Goal: Task Accomplishment & Management: Manage account settings

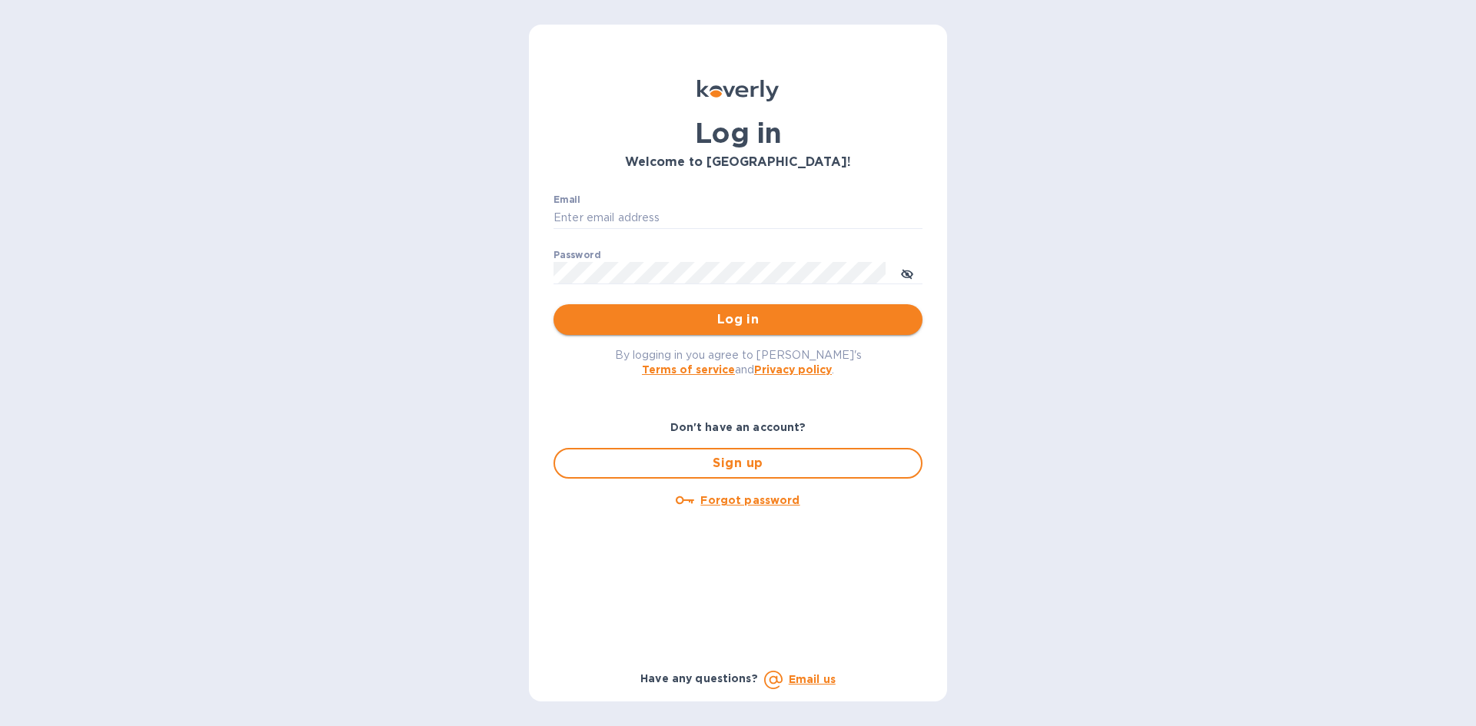
type input "[EMAIL_ADDRESS][DOMAIN_NAME]"
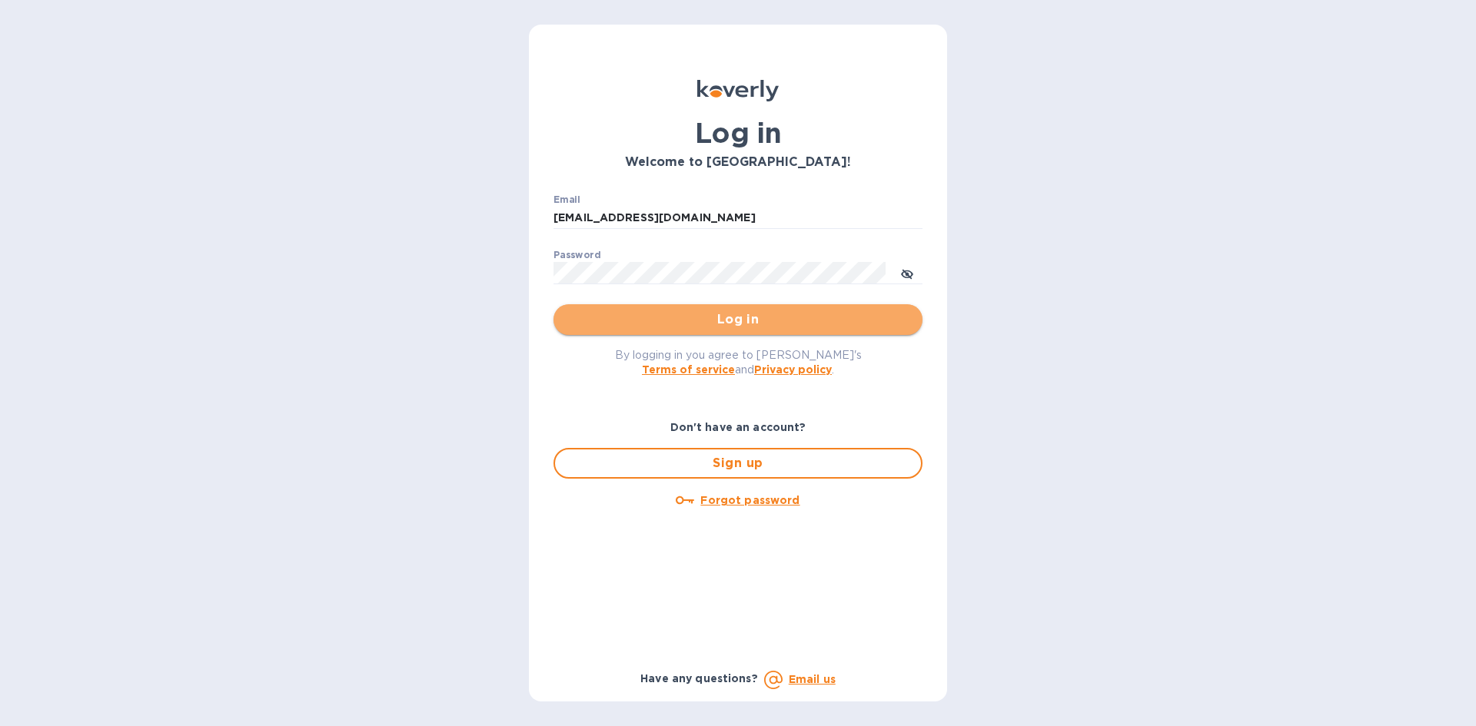
click at [660, 321] on span "Log in" at bounding box center [738, 319] width 344 height 18
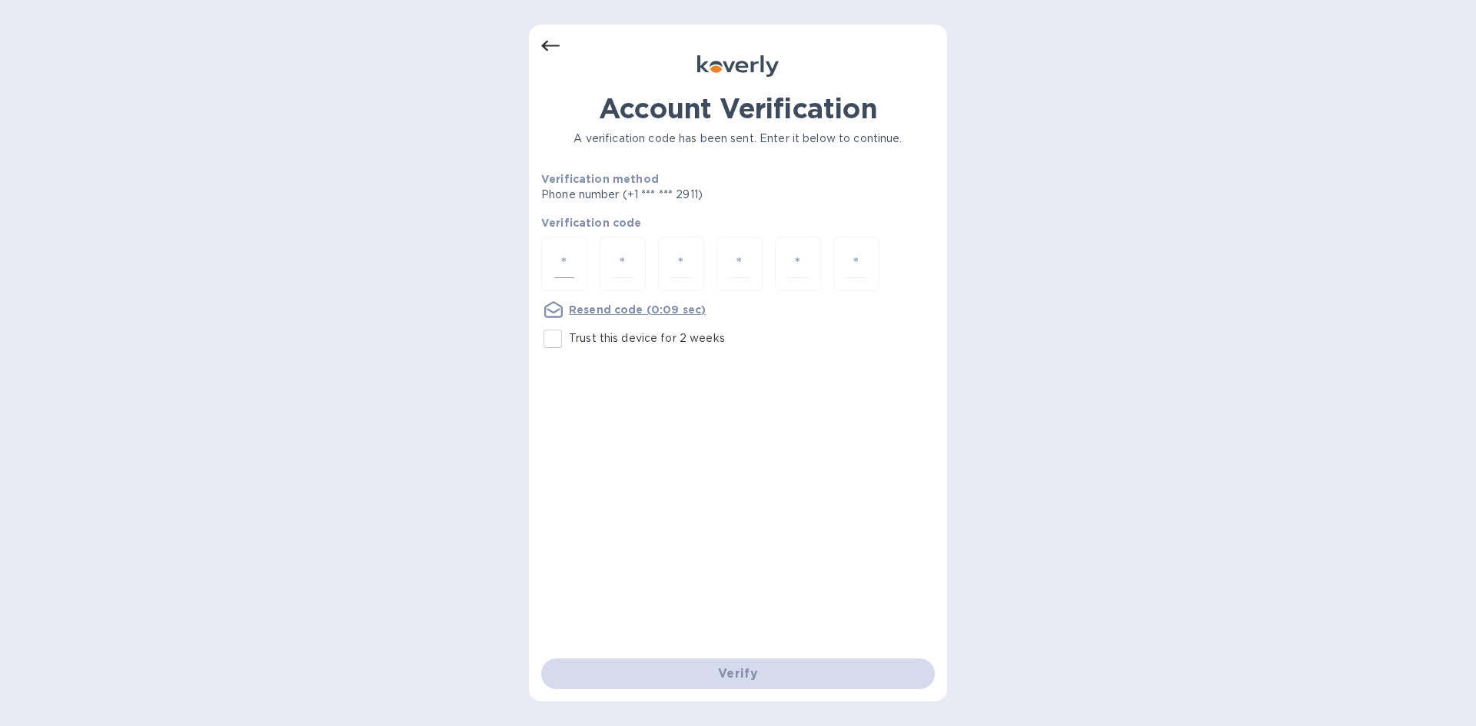
click at [563, 247] on div at bounding box center [564, 264] width 46 height 55
type input "4"
type input "5"
type input "1"
type input "2"
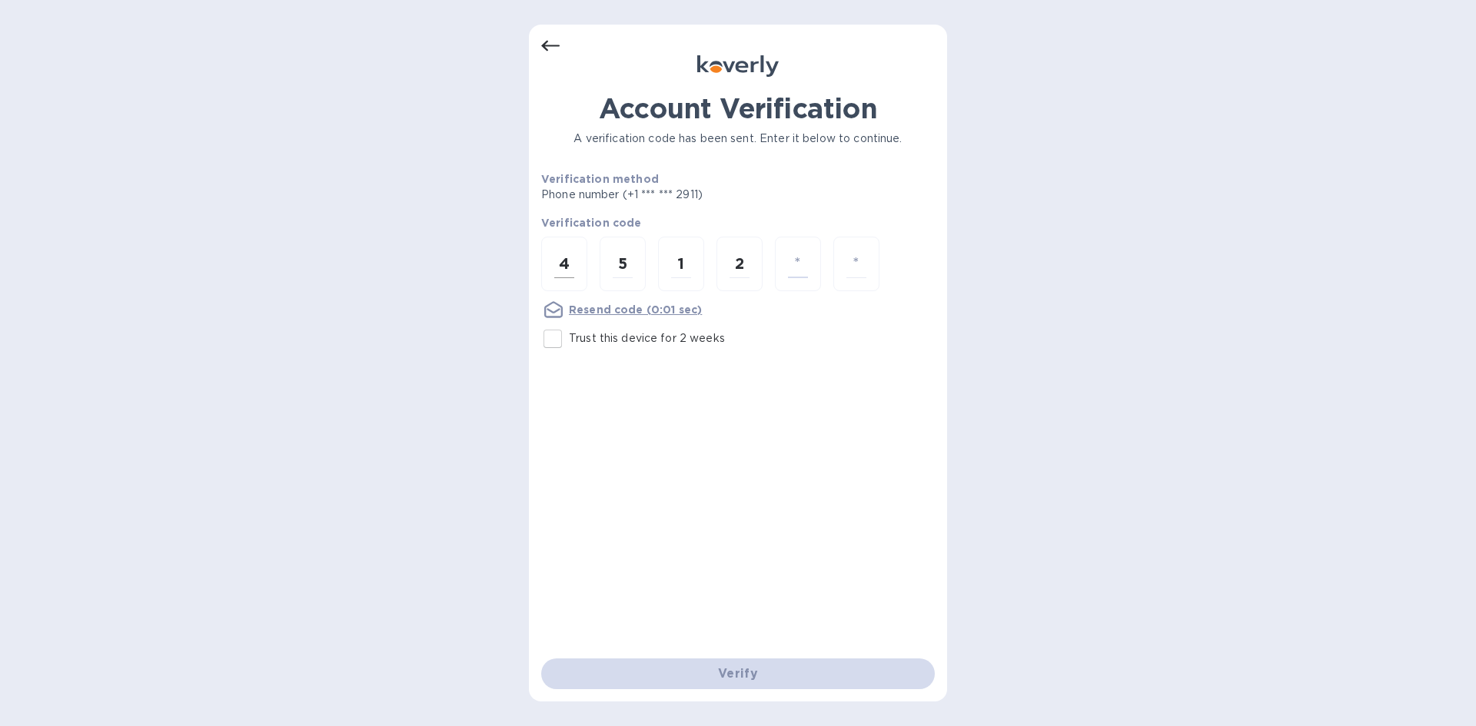
type input "8"
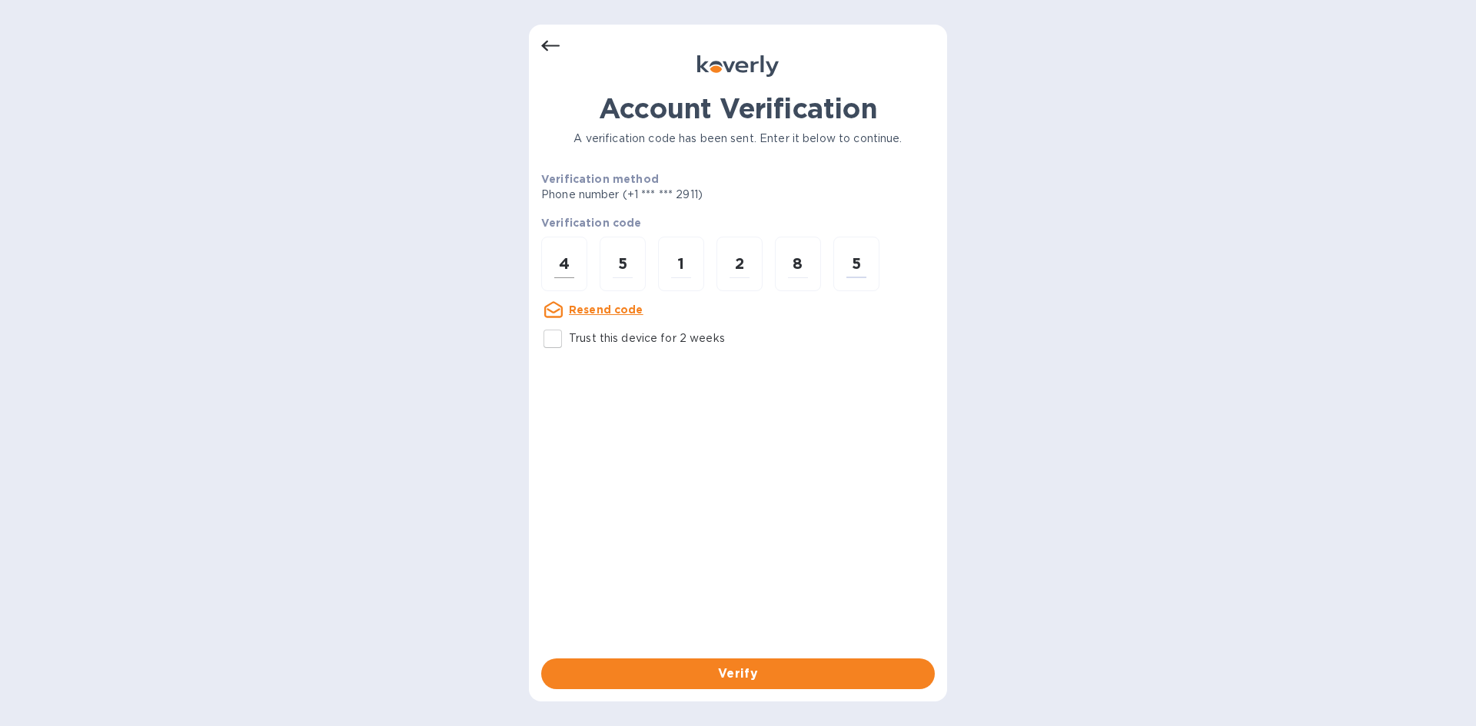
type input "5"
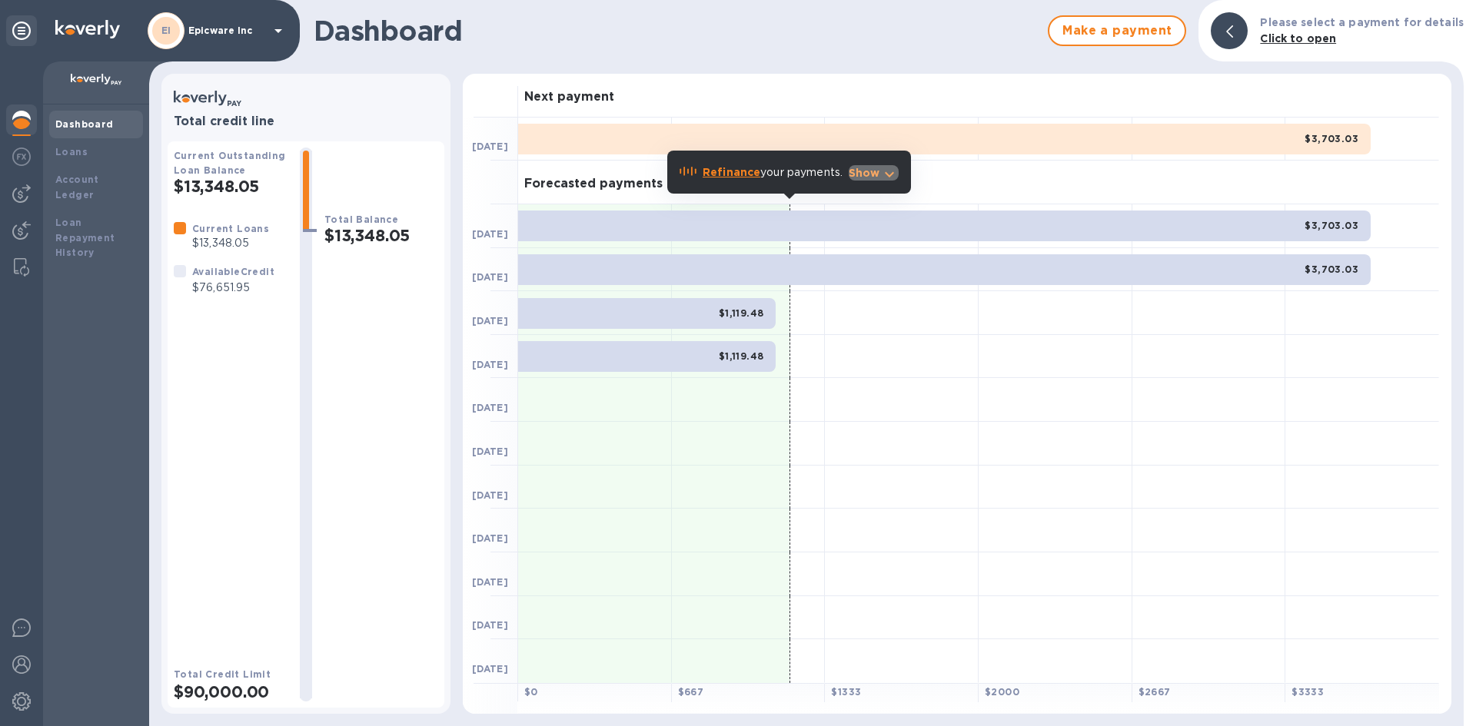
click at [866, 169] on p "Show" at bounding box center [864, 172] width 32 height 15
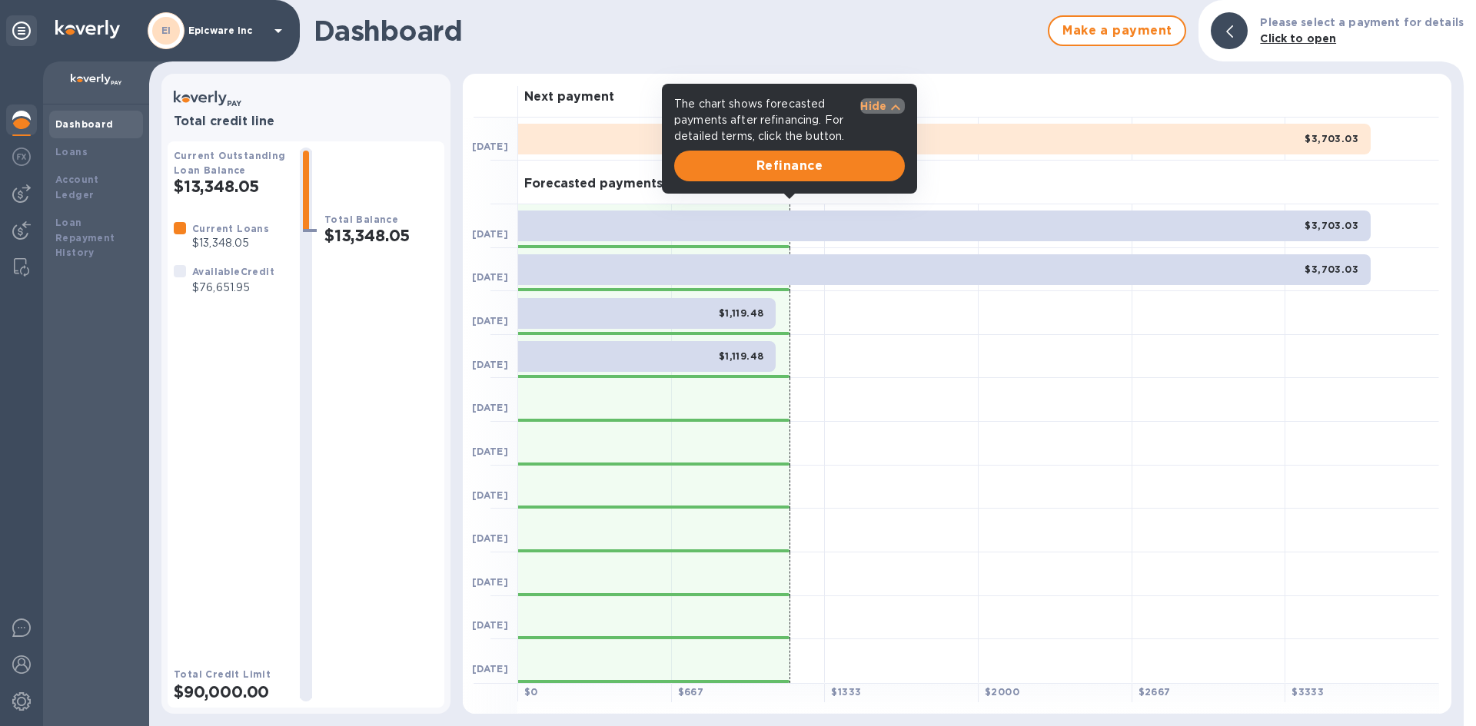
click at [885, 102] on p "Hide" at bounding box center [873, 105] width 26 height 15
